Goal: Task Accomplishment & Management: Manage account settings

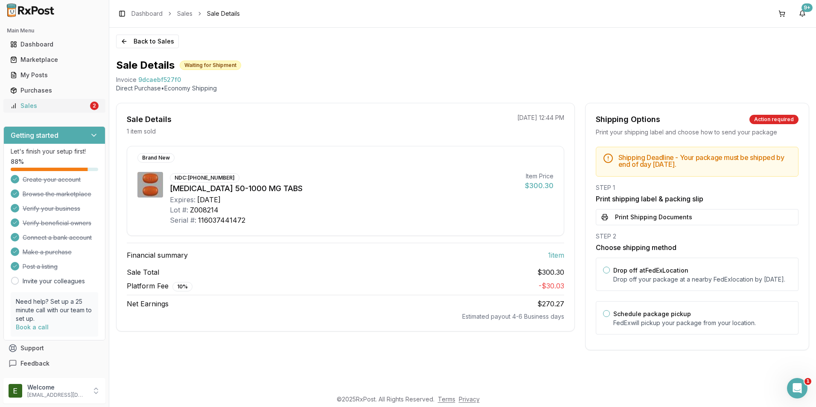
click at [38, 106] on div "Sales" at bounding box center [49, 106] width 78 height 9
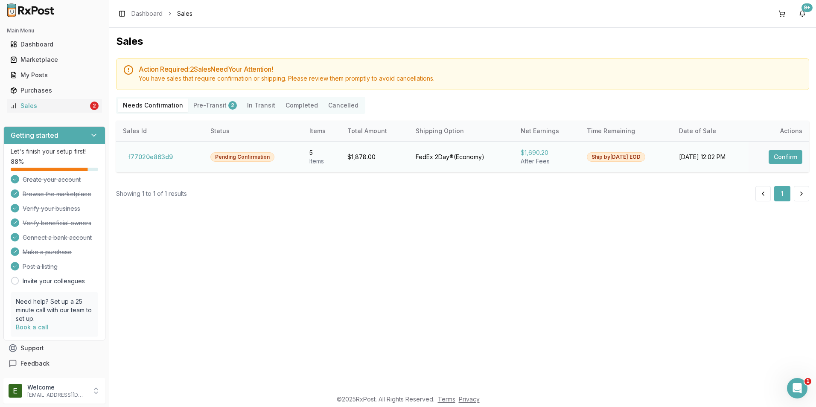
click at [786, 157] on button "Confirm" at bounding box center [785, 157] width 34 height 14
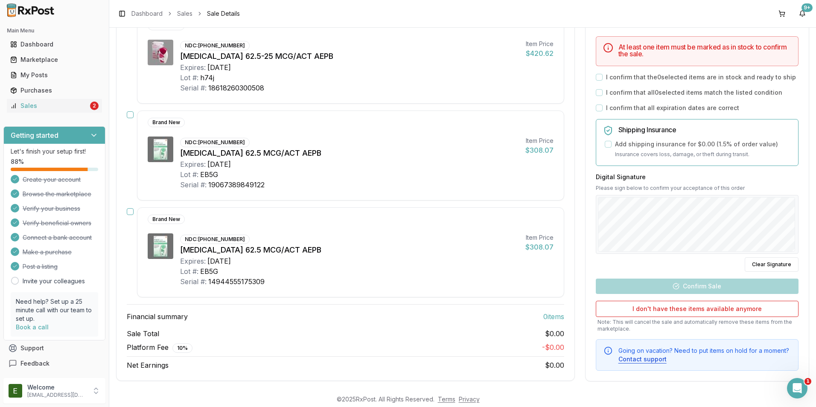
scroll to position [346, 0]
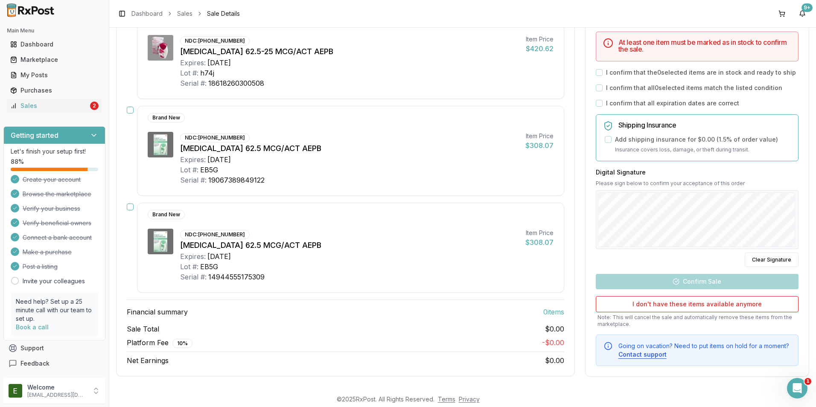
click at [131, 112] on button "button" at bounding box center [130, 110] width 7 height 7
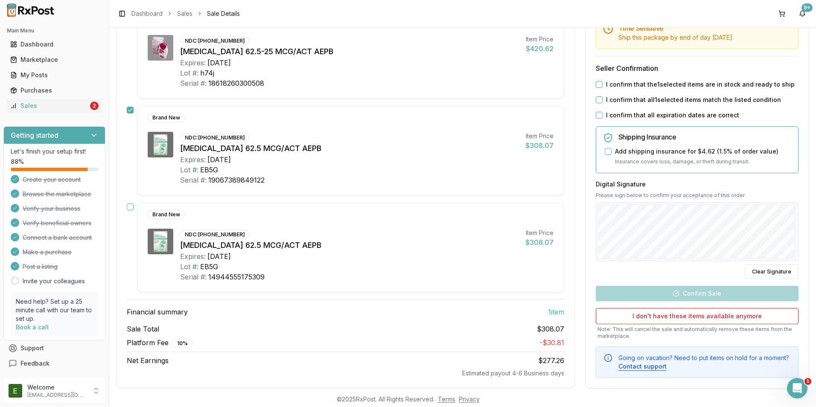
click at [131, 207] on button "button" at bounding box center [130, 206] width 7 height 7
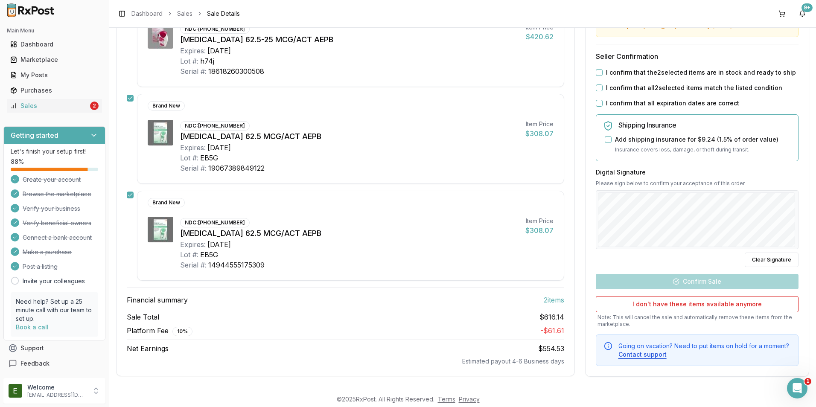
click at [598, 73] on button "I confirm that the 2 selected items are in stock and ready to ship" at bounding box center [599, 72] width 7 height 7
click at [600, 89] on button "I confirm that all 2 selected items match the listed condition" at bounding box center [599, 87] width 7 height 7
click at [597, 104] on button "I confirm that all expiration dates are correct" at bounding box center [599, 103] width 7 height 7
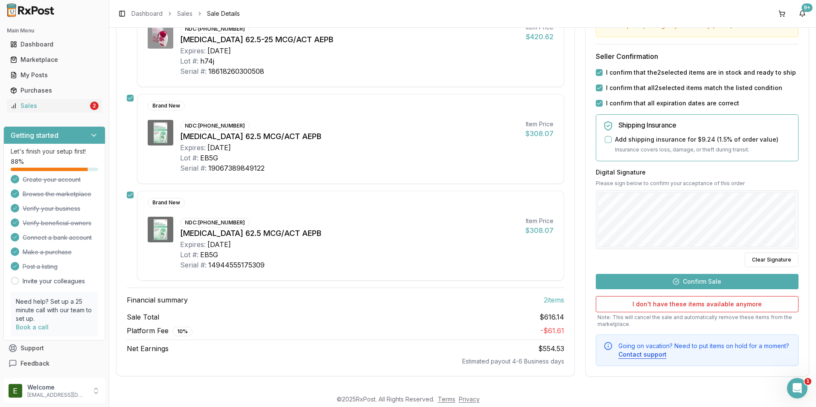
click at [691, 279] on button "Confirm Sale" at bounding box center [697, 280] width 203 height 15
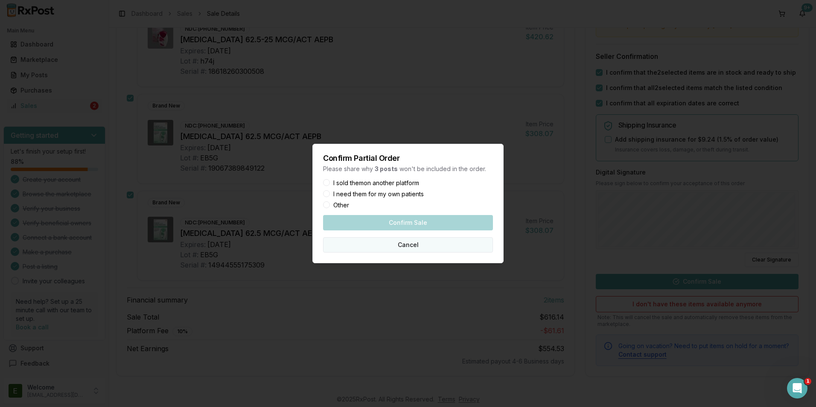
click at [370, 250] on button "Cancel" at bounding box center [408, 244] width 170 height 15
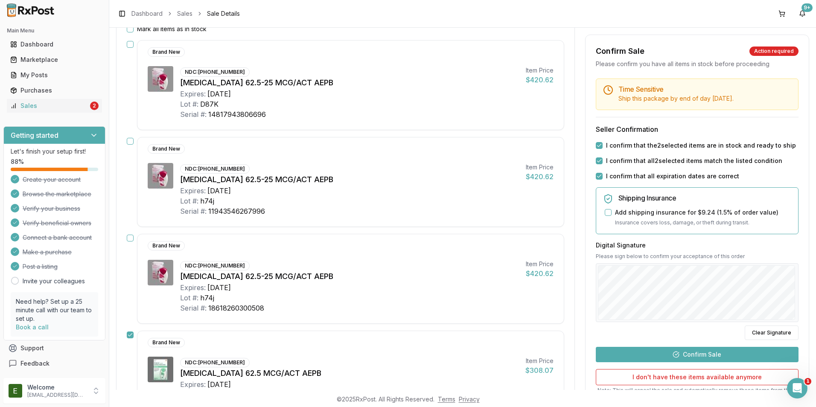
scroll to position [102, 0]
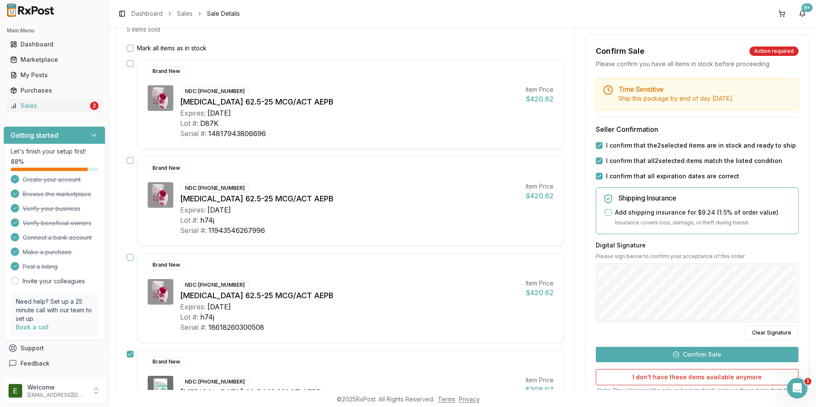
click at [130, 49] on button "Mark all items as in stock" at bounding box center [130, 48] width 7 height 7
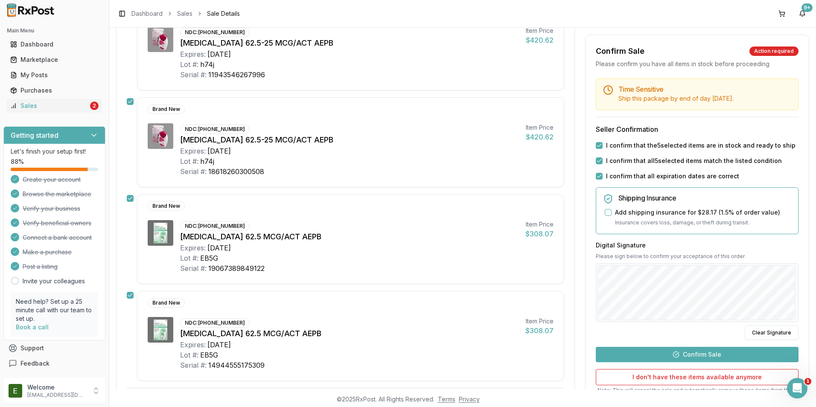
scroll to position [273, 0]
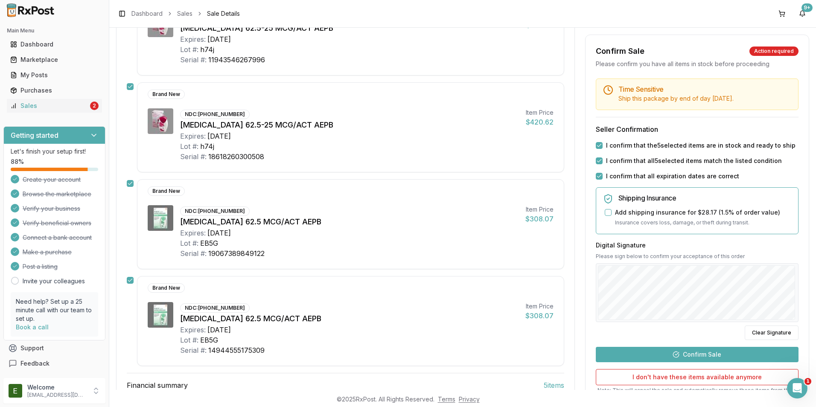
click at [672, 354] on button "Confirm Sale" at bounding box center [697, 354] width 203 height 15
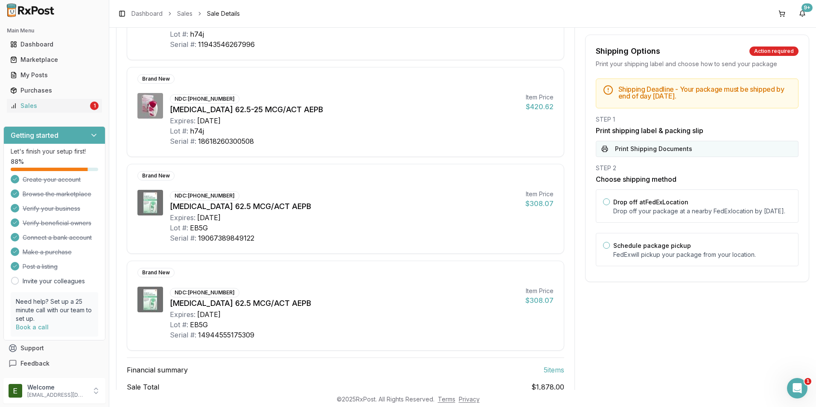
click at [625, 152] on button "Print Shipping Documents" at bounding box center [697, 149] width 203 height 16
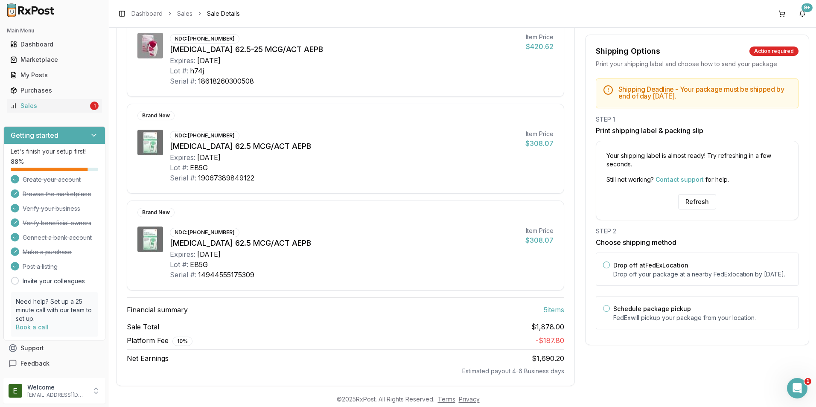
scroll to position [343, 0]
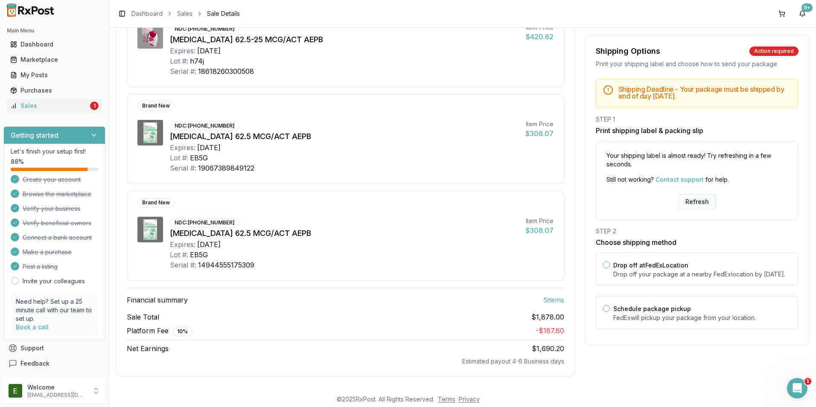
click at [693, 204] on button "Refresh" at bounding box center [697, 201] width 38 height 15
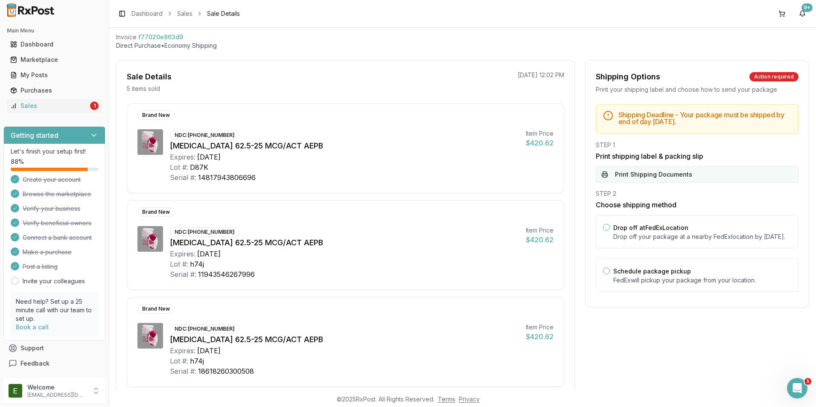
click at [635, 176] on button "Print Shipping Documents" at bounding box center [697, 174] width 203 height 16
click at [655, 174] on button "Print Shipping Documents" at bounding box center [697, 174] width 203 height 16
click at [605, 225] on button "Drop off at FedEx Location" at bounding box center [606, 227] width 7 height 7
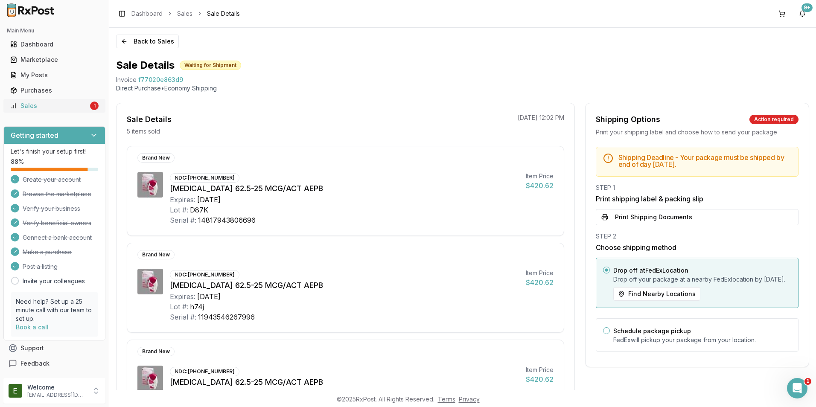
click at [55, 105] on div "Sales" at bounding box center [49, 106] width 78 height 9
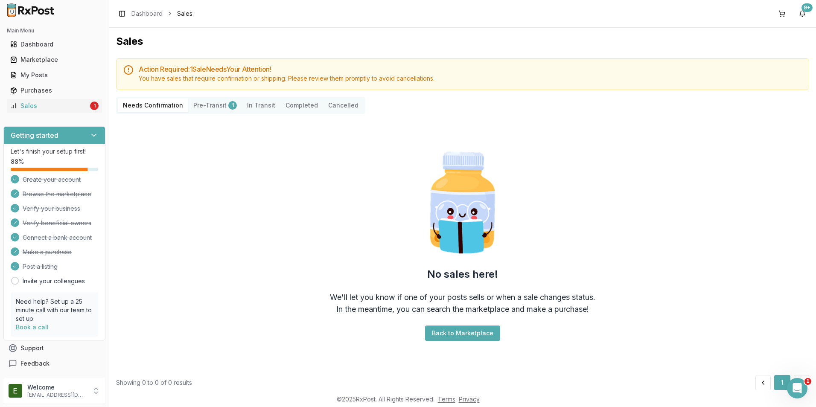
click at [203, 107] on button "Pre-Transit 1" at bounding box center [215, 106] width 54 height 14
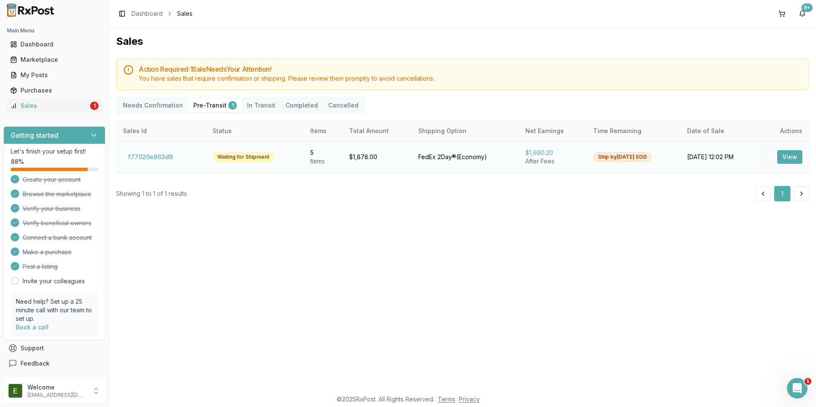
click at [794, 158] on button "View" at bounding box center [789, 157] width 25 height 14
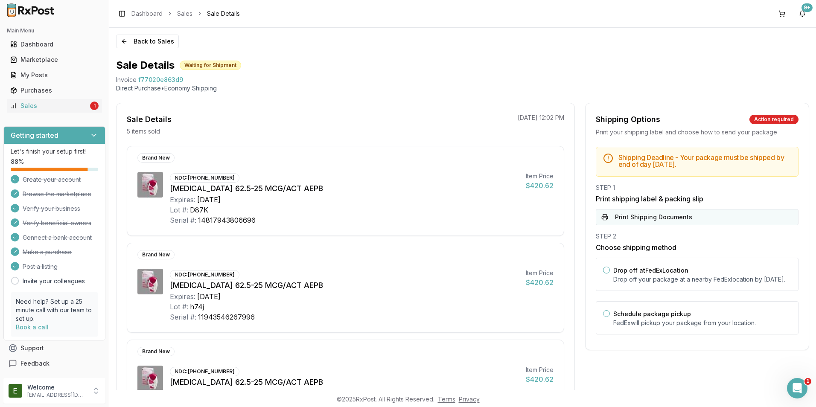
click at [631, 216] on button "Print Shipping Documents" at bounding box center [697, 217] width 203 height 16
